Goal: Task Accomplishment & Management: Use online tool/utility

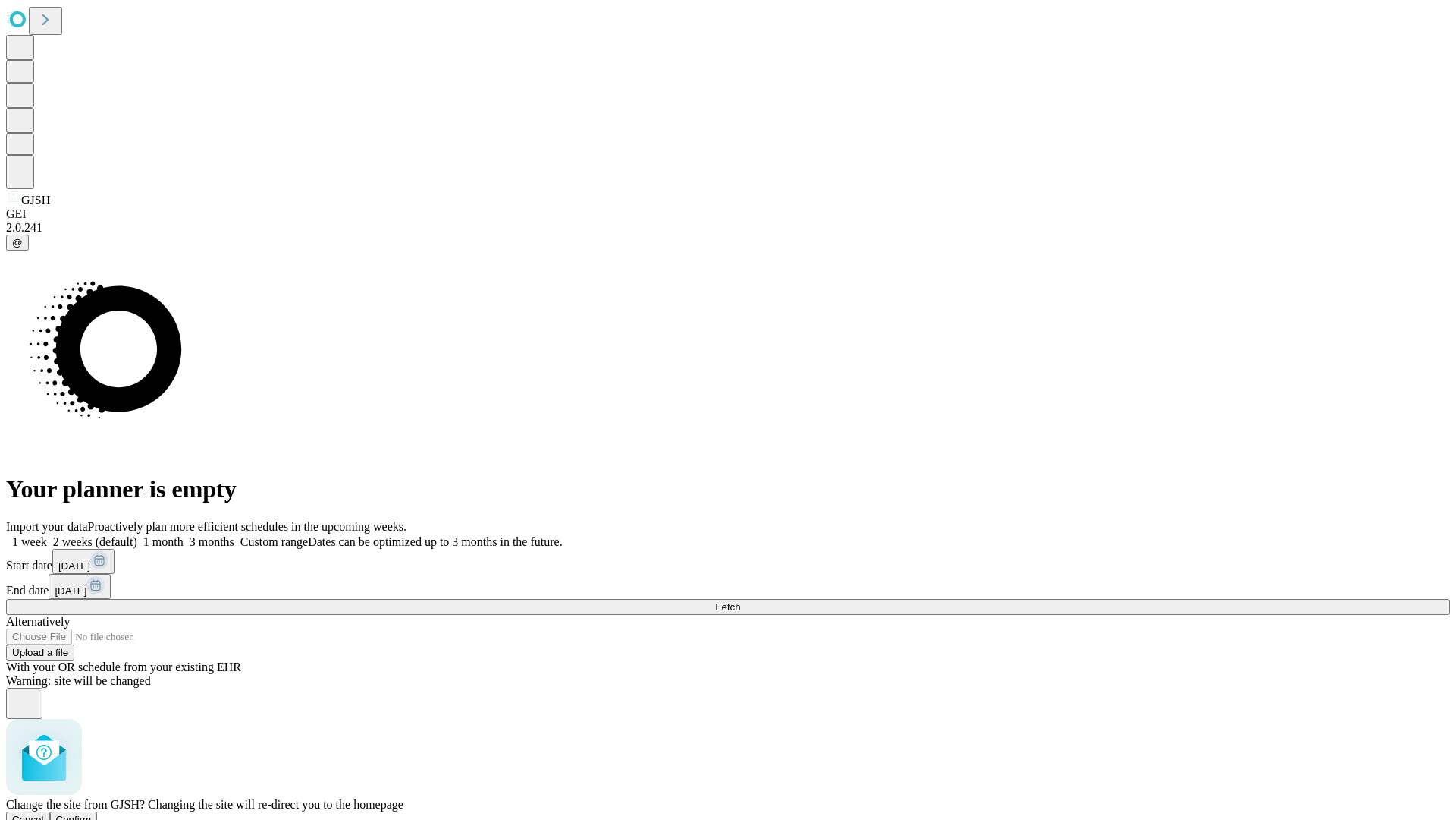
click at [92, 813] on span "Confirm" at bounding box center [74, 819] width 36 height 11
click at [47, 535] on label "1 week" at bounding box center [26, 541] width 41 height 13
click at [740, 601] on span "Fetch" at bounding box center [727, 607] width 25 height 11
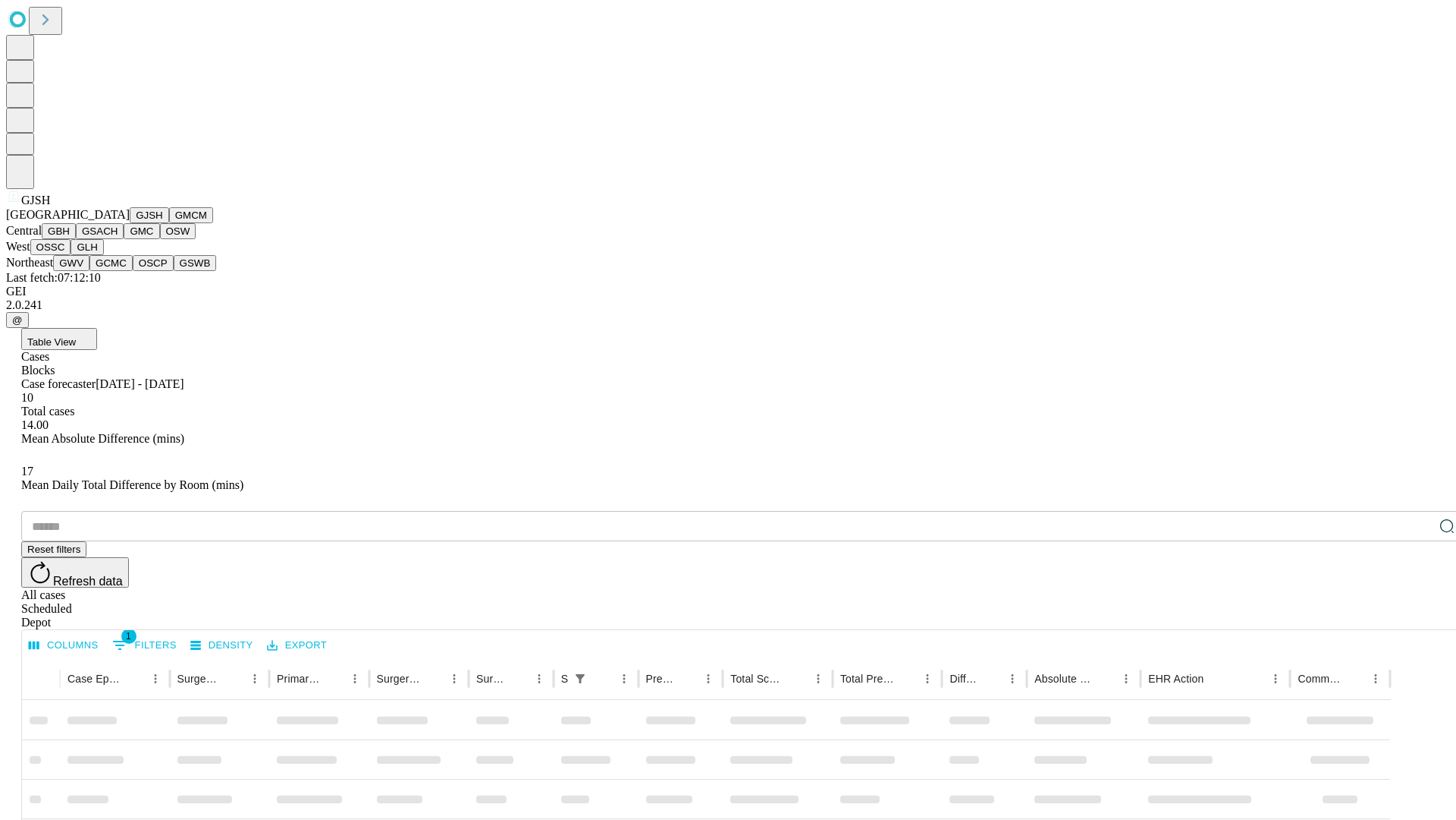
click at [169, 223] on button "GMCM" at bounding box center [191, 215] width 44 height 16
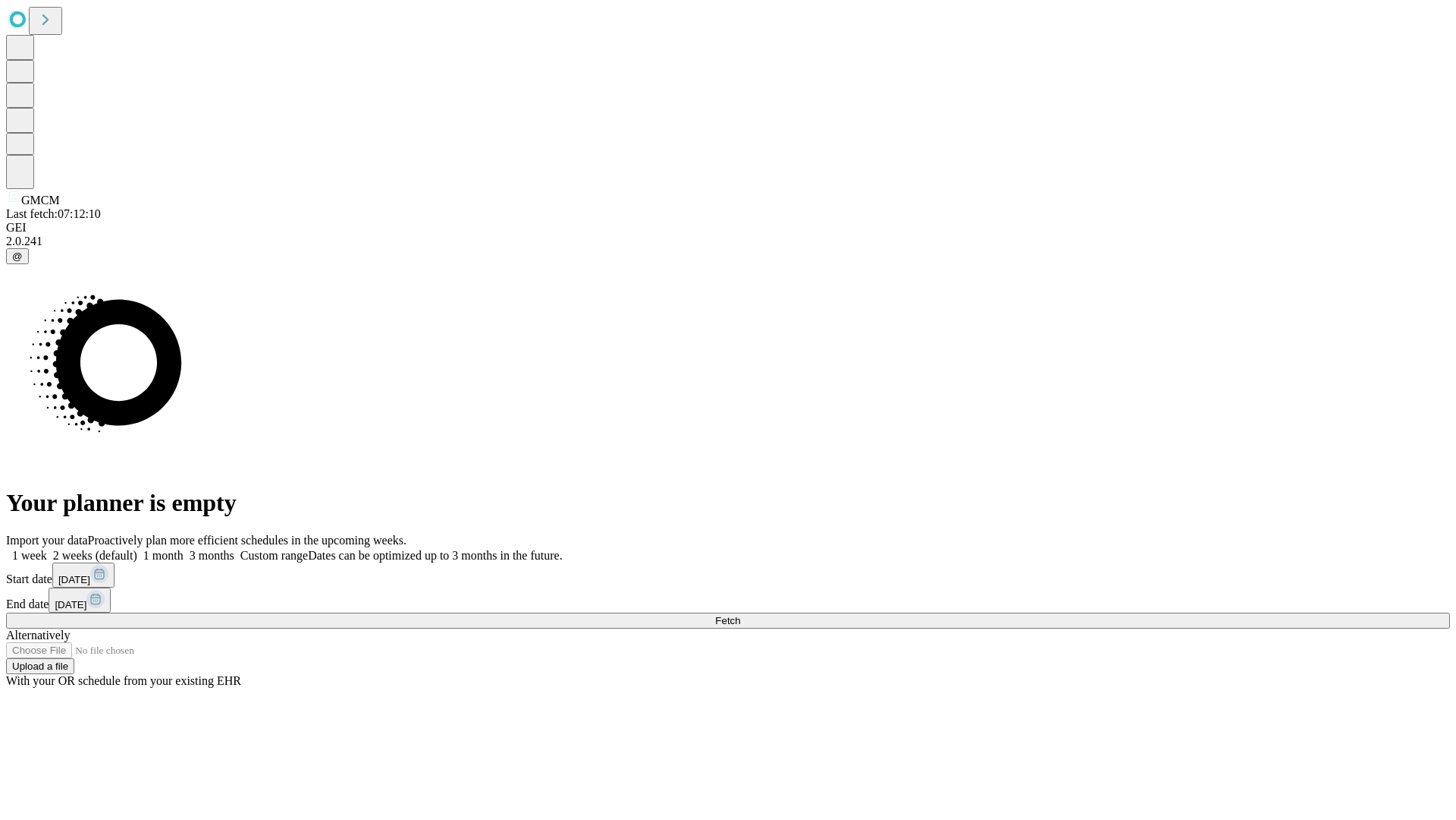
click at [740, 614] on span "Fetch" at bounding box center [727, 620] width 25 height 11
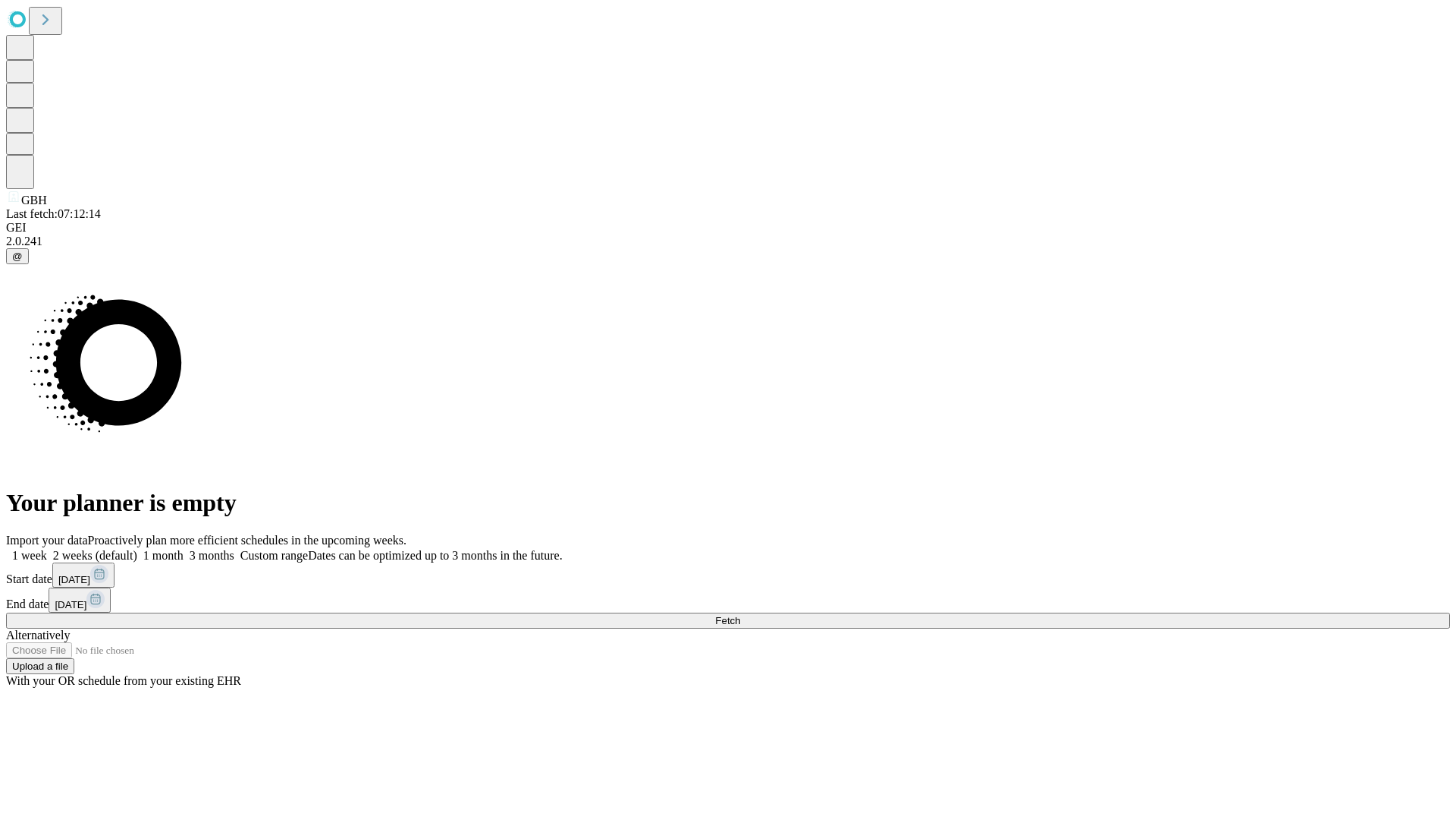
click at [47, 549] on label "1 week" at bounding box center [26, 555] width 41 height 13
click at [740, 614] on span "Fetch" at bounding box center [727, 620] width 25 height 11
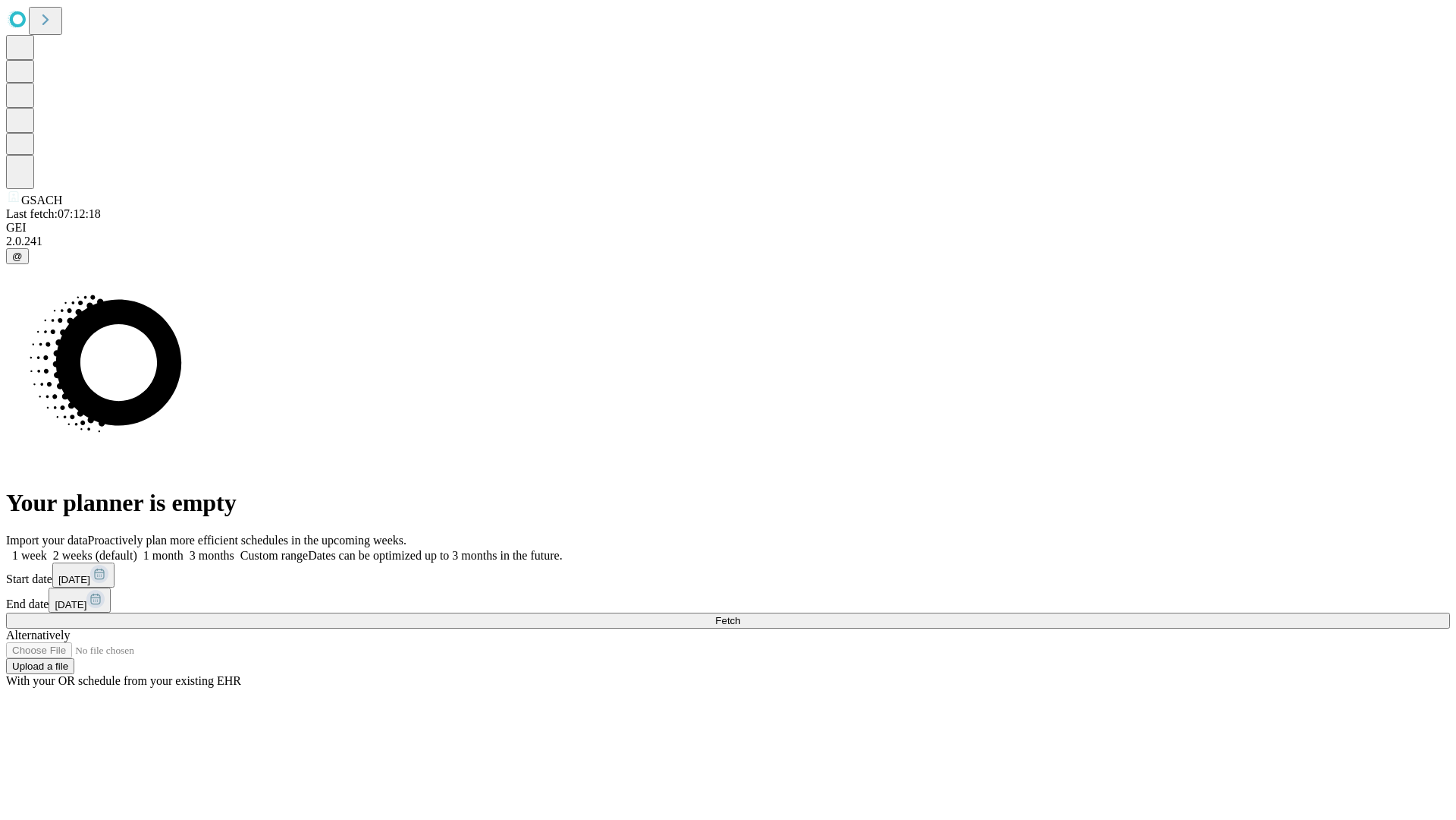
click at [740, 614] on span "Fetch" at bounding box center [727, 620] width 25 height 11
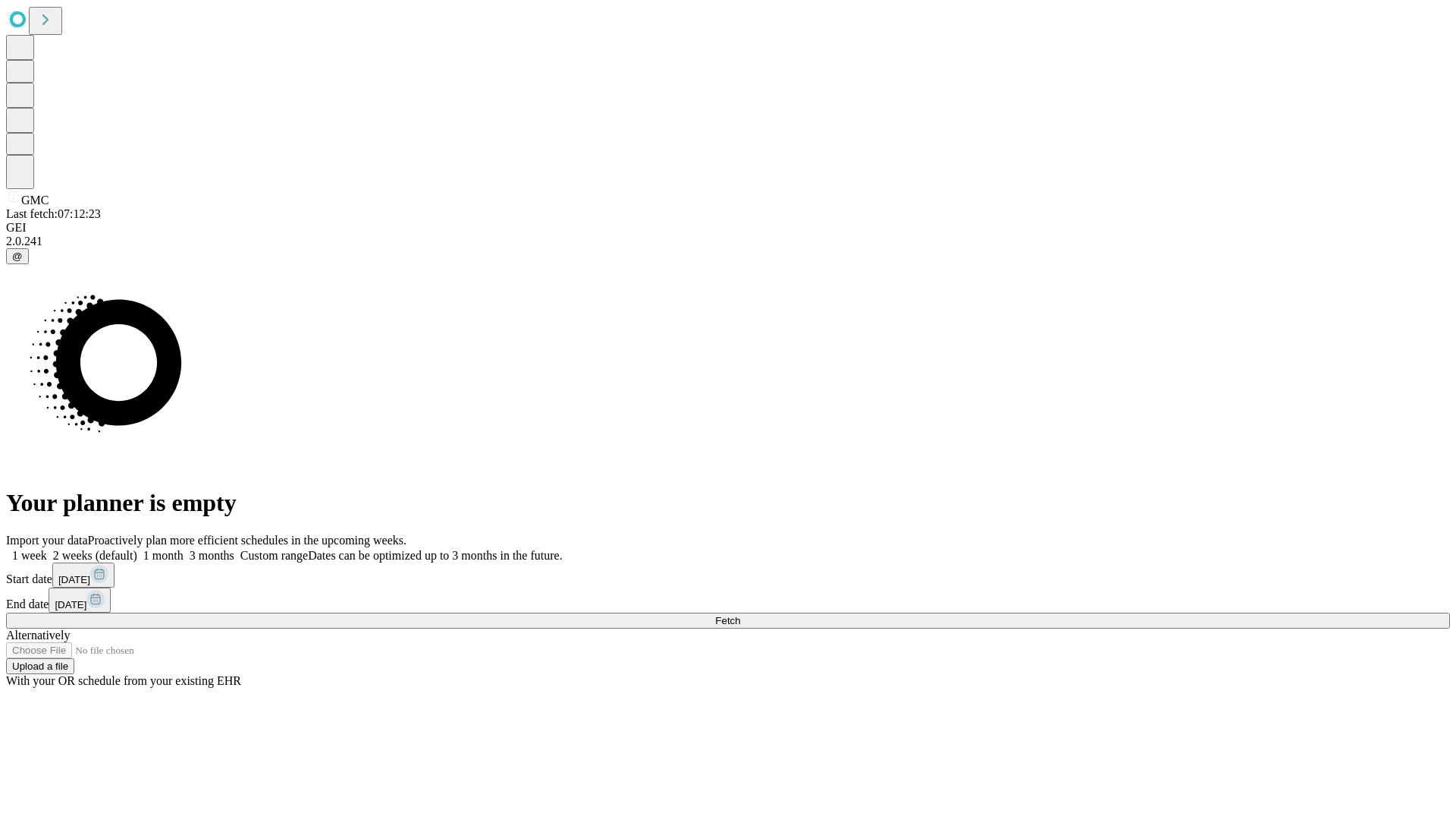
click at [740, 614] on span "Fetch" at bounding box center [727, 620] width 25 height 11
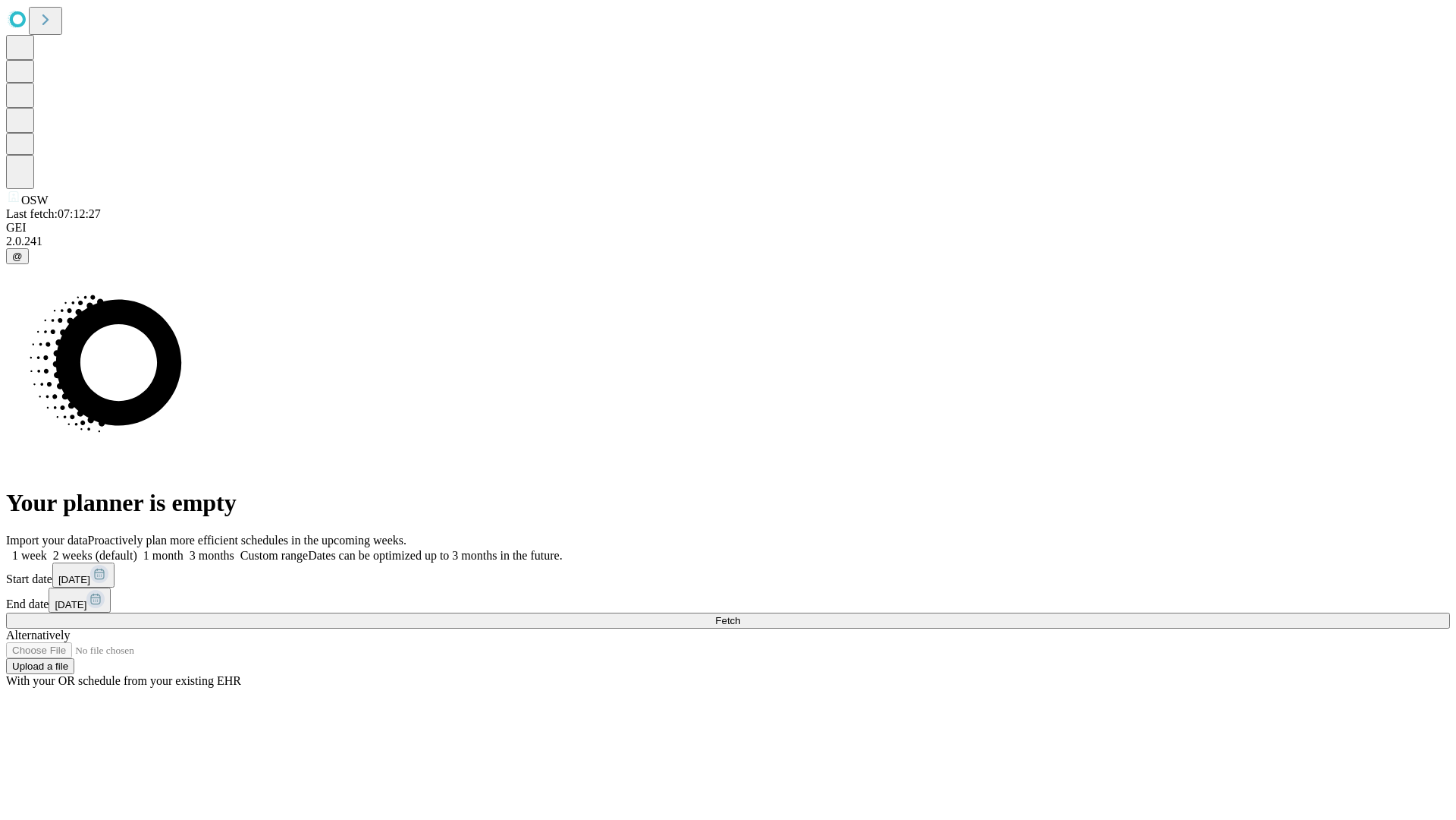
click at [47, 549] on label "1 week" at bounding box center [26, 555] width 41 height 13
click at [740, 614] on span "Fetch" at bounding box center [727, 620] width 25 height 11
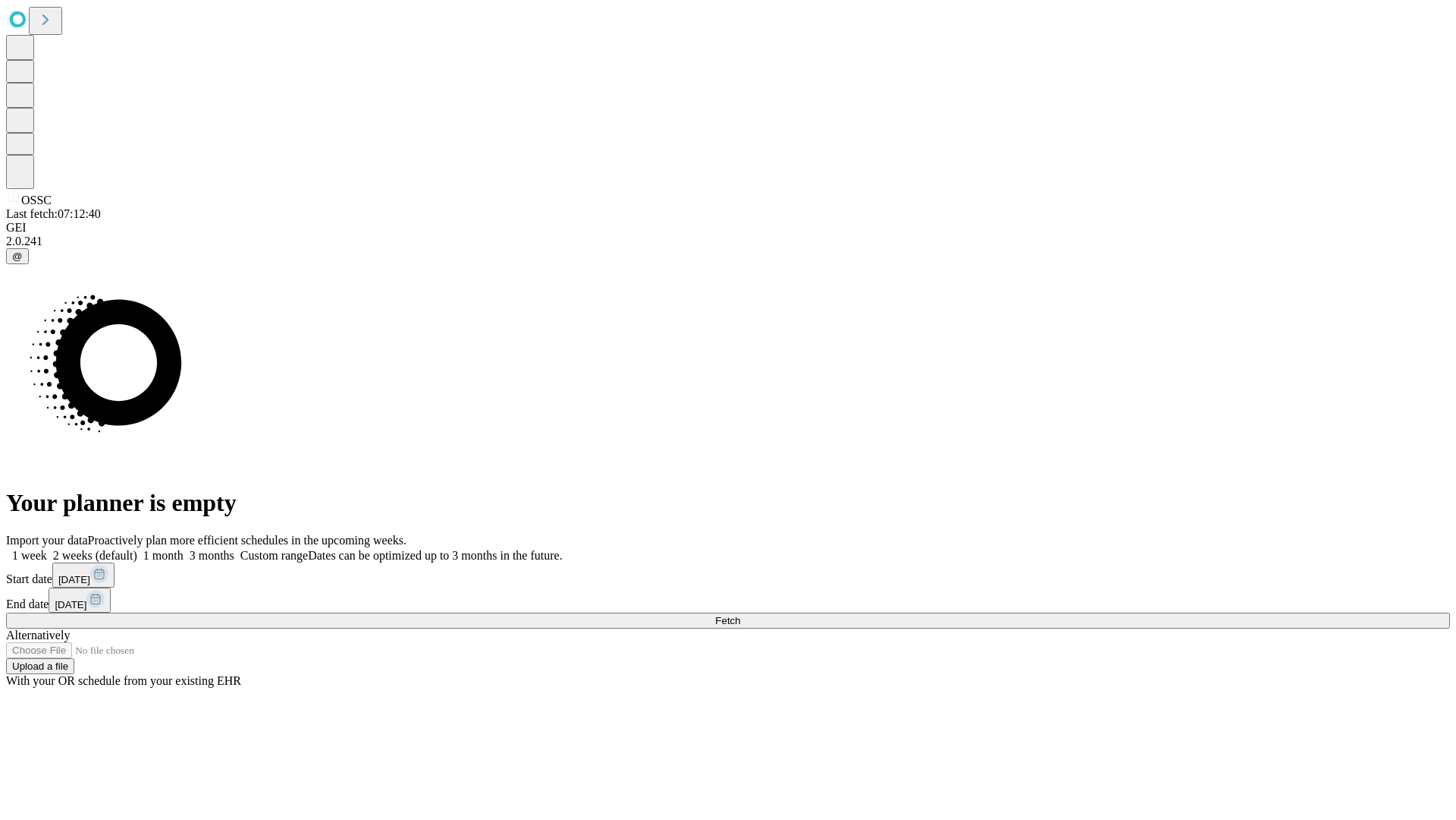
click at [47, 549] on label "1 week" at bounding box center [26, 555] width 41 height 13
click at [740, 614] on span "Fetch" at bounding box center [727, 620] width 25 height 11
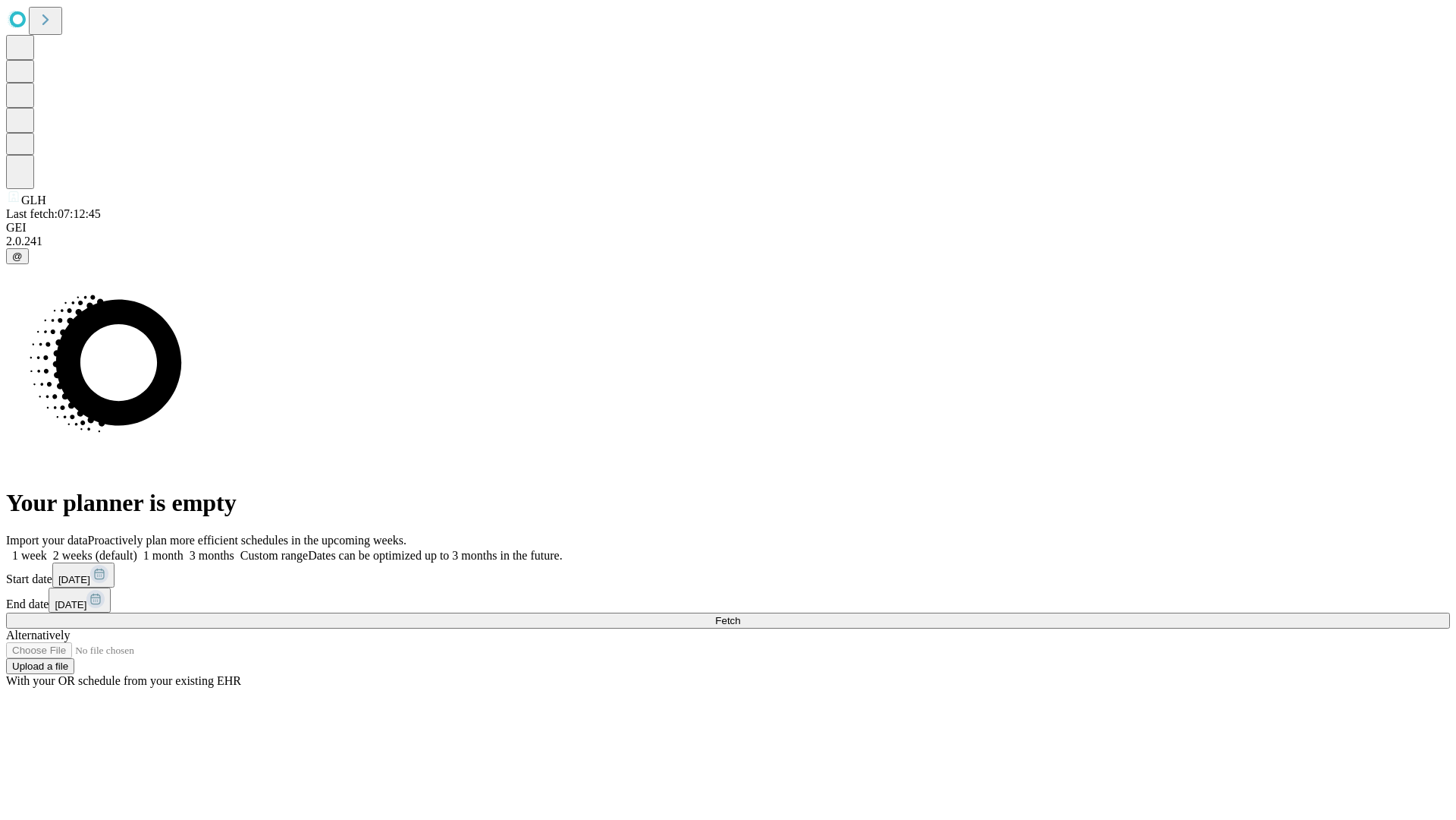
click at [47, 549] on label "1 week" at bounding box center [26, 555] width 41 height 13
click at [740, 614] on span "Fetch" at bounding box center [727, 620] width 25 height 11
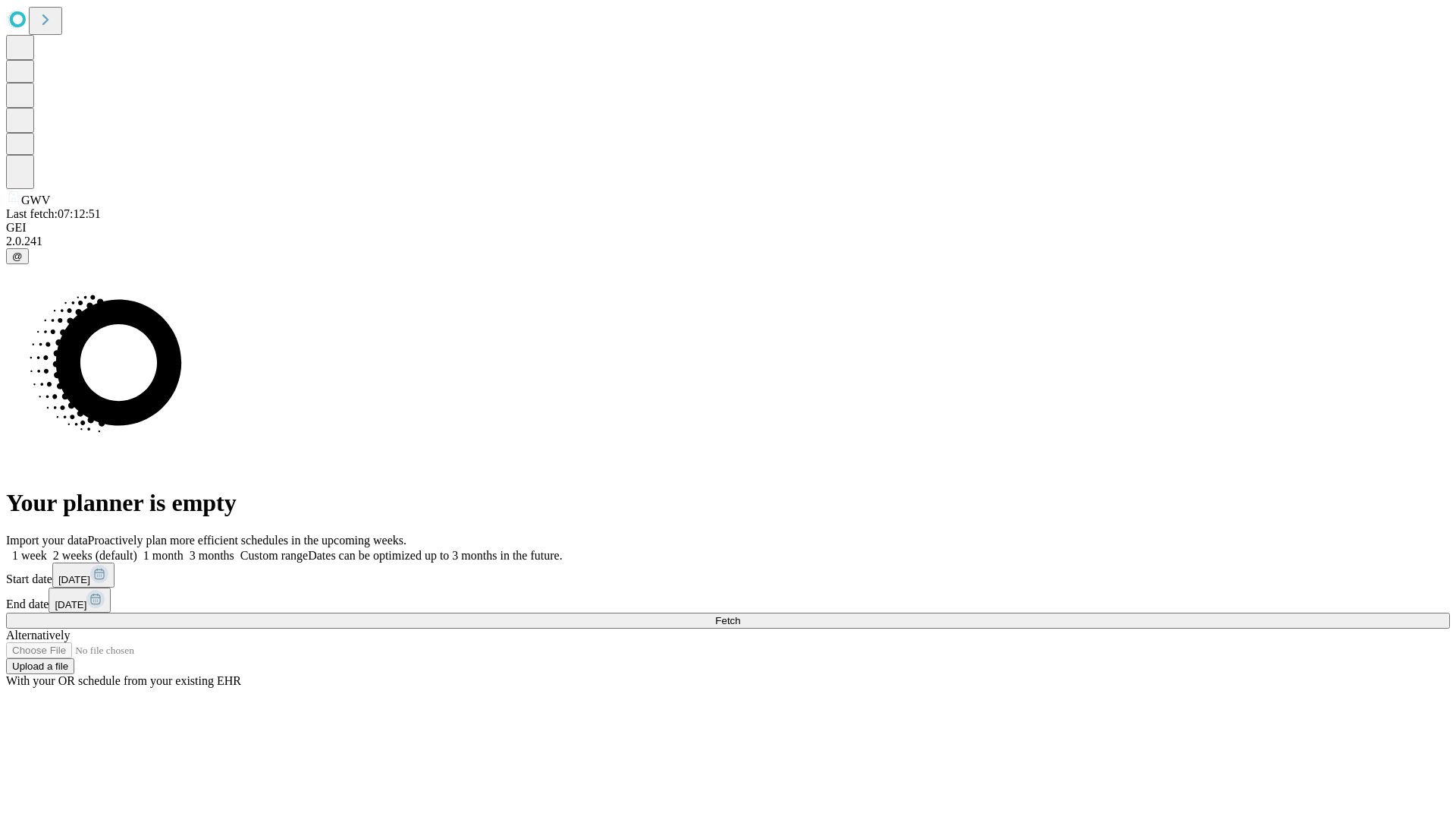
click at [47, 549] on label "1 week" at bounding box center [26, 555] width 41 height 13
click at [740, 614] on span "Fetch" at bounding box center [727, 620] width 25 height 11
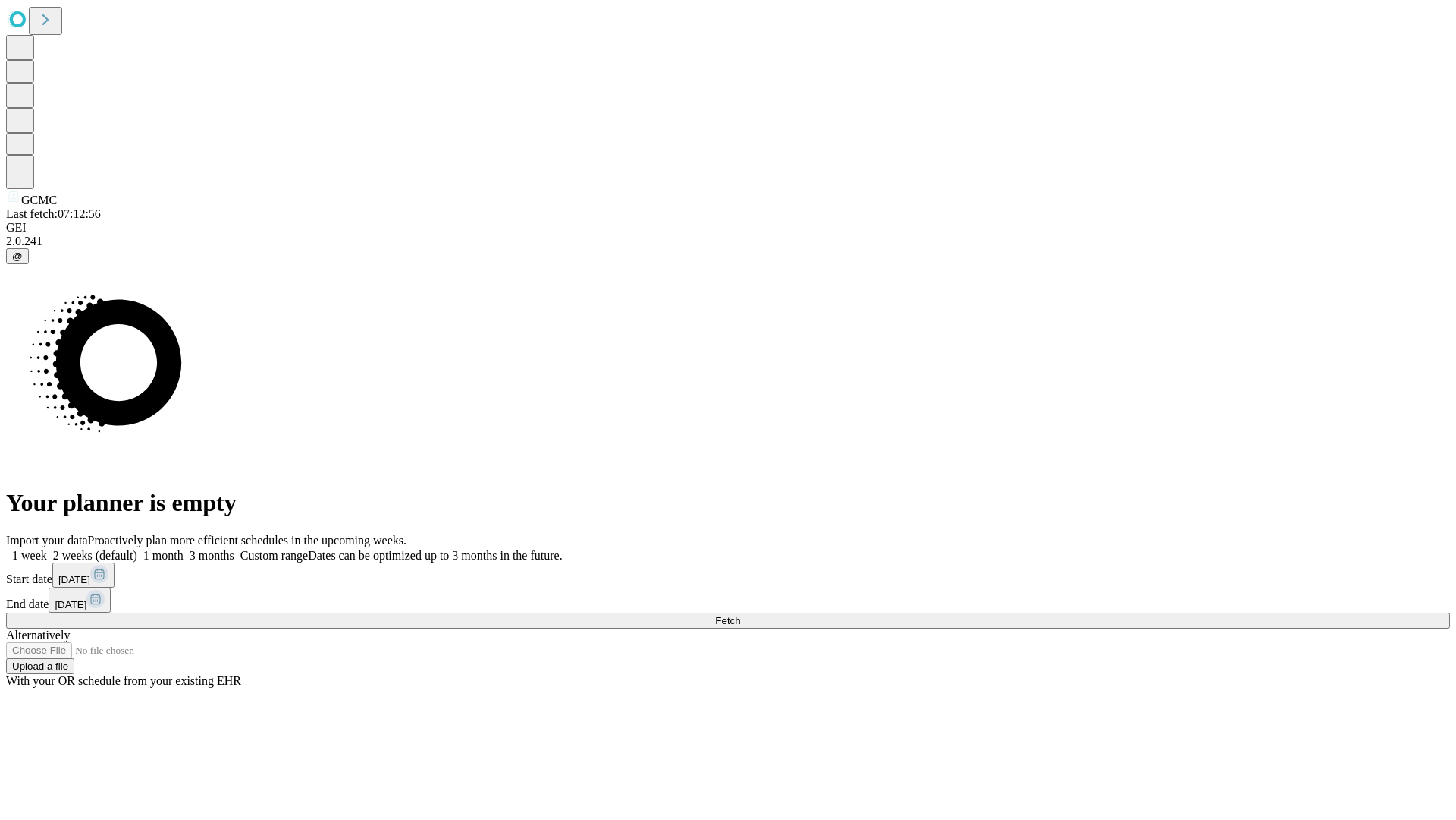
click at [47, 549] on label "1 week" at bounding box center [26, 555] width 41 height 13
click at [740, 614] on span "Fetch" at bounding box center [727, 620] width 25 height 11
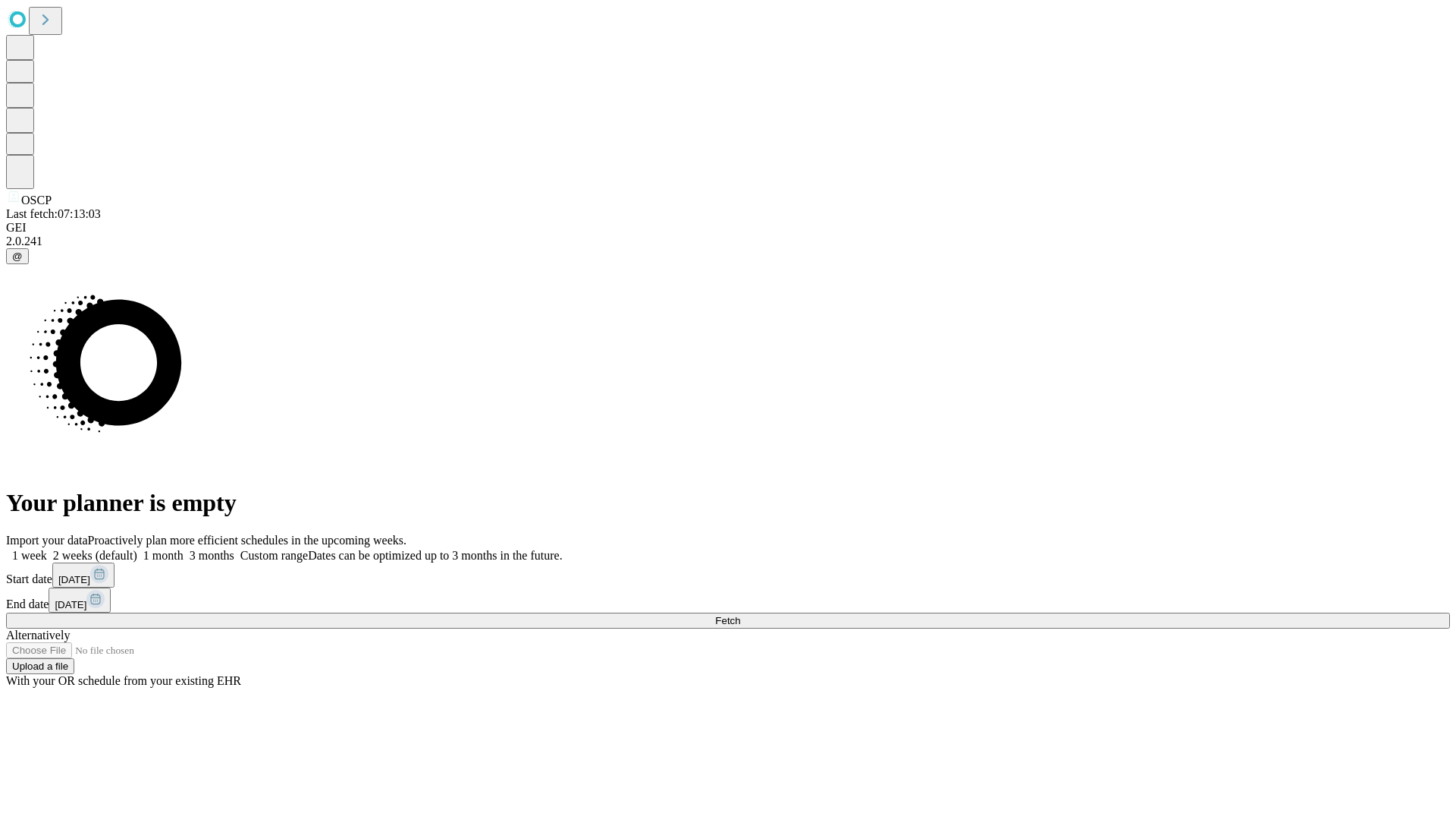
click at [740, 614] on span "Fetch" at bounding box center [727, 620] width 25 height 11
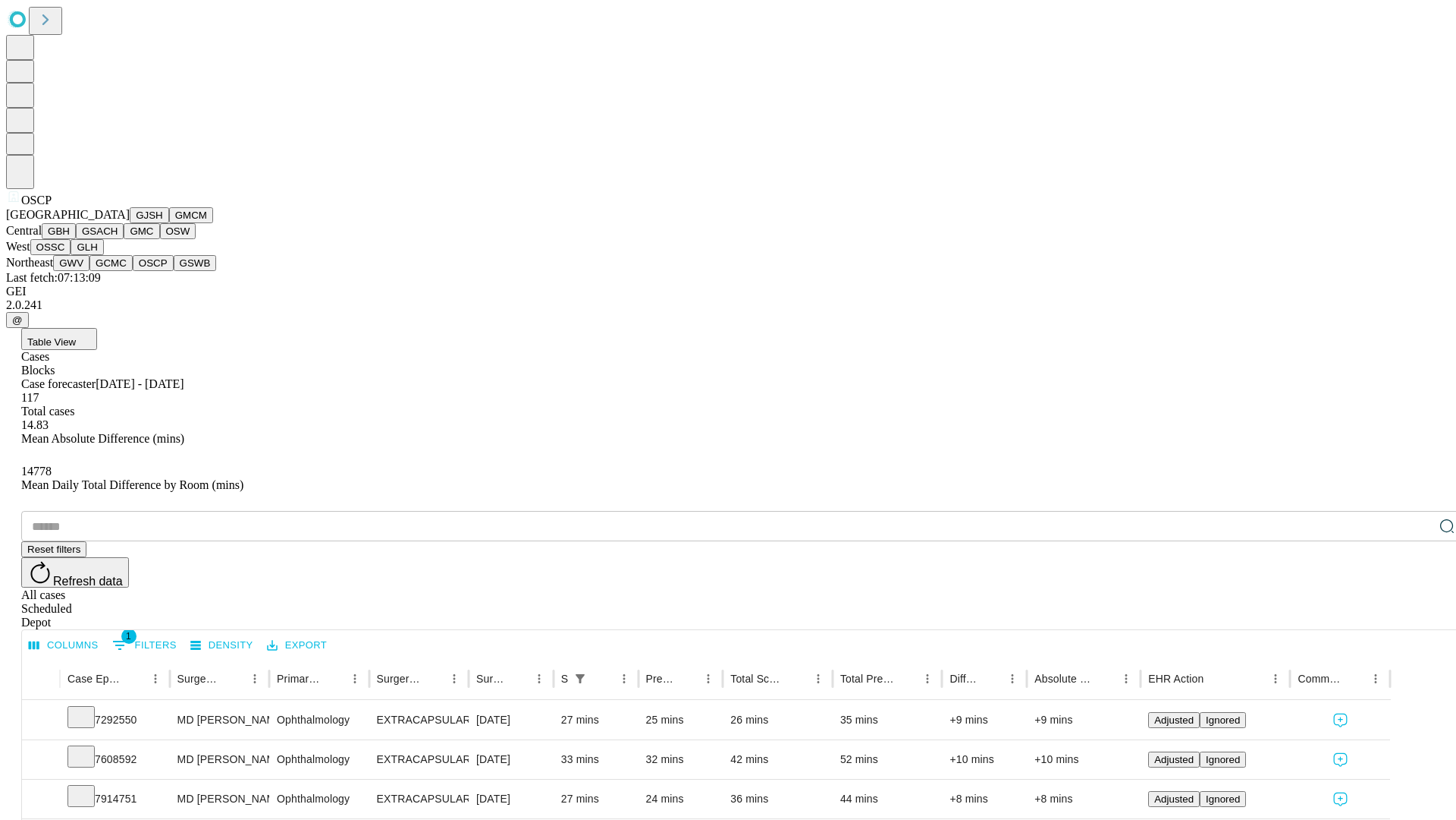
click at [174, 271] on button "GSWB" at bounding box center [195, 263] width 43 height 16
